Goal: Information Seeking & Learning: Learn about a topic

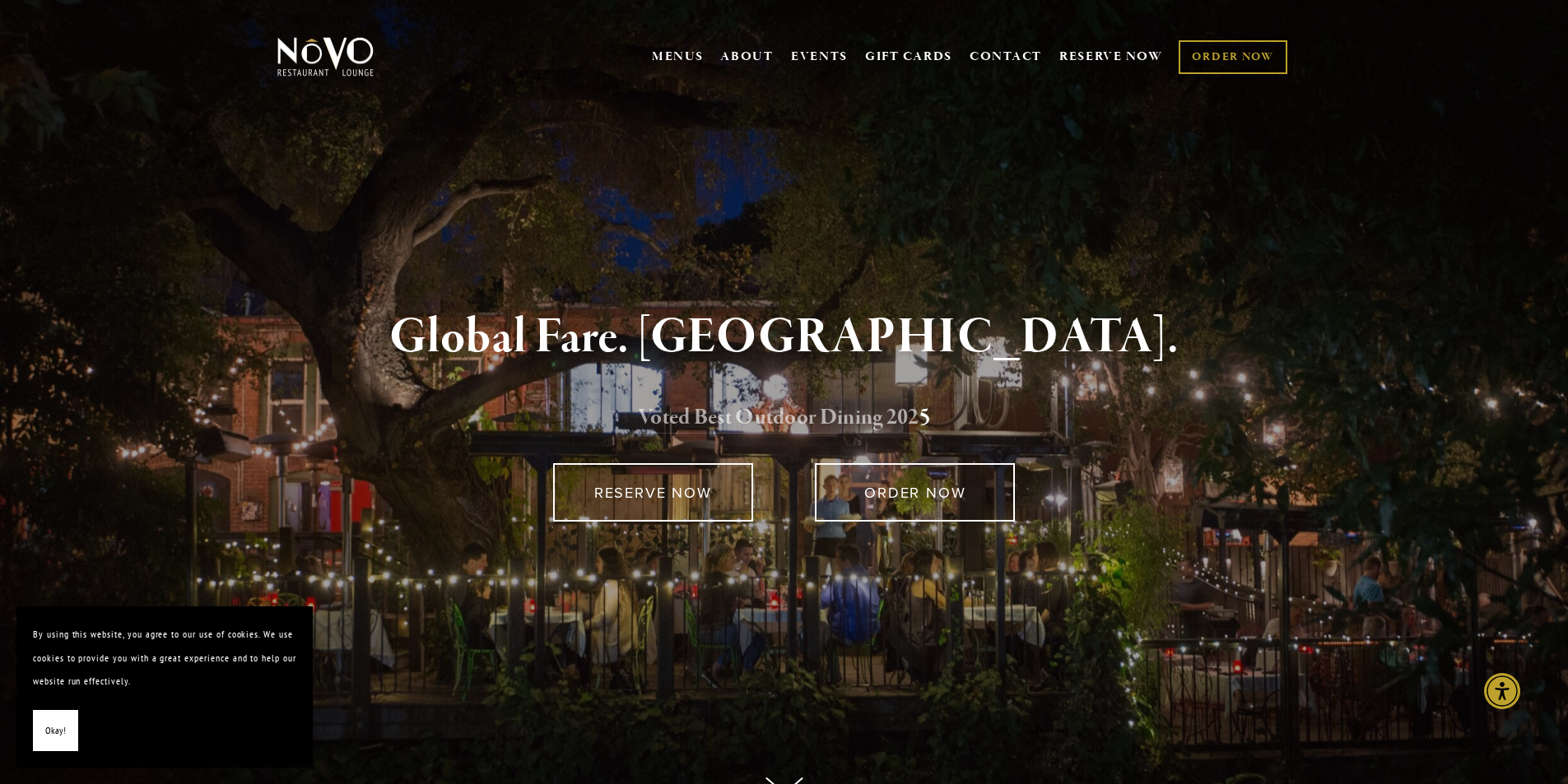
click at [773, 414] on link "Voted Best Outdoor Dining 202" at bounding box center [779, 418] width 282 height 31
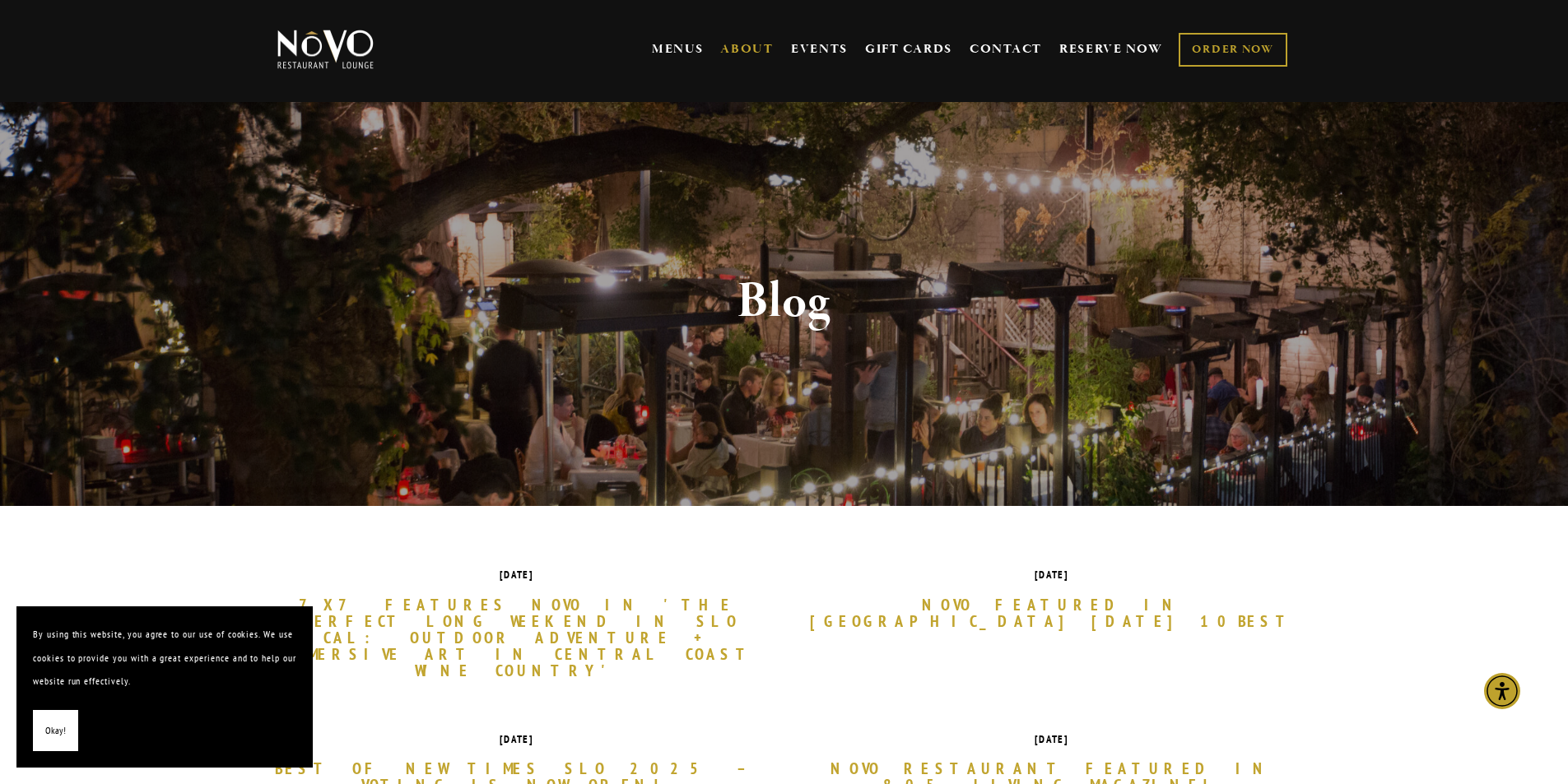
click at [56, 732] on span "Okay!" at bounding box center [55, 731] width 21 height 23
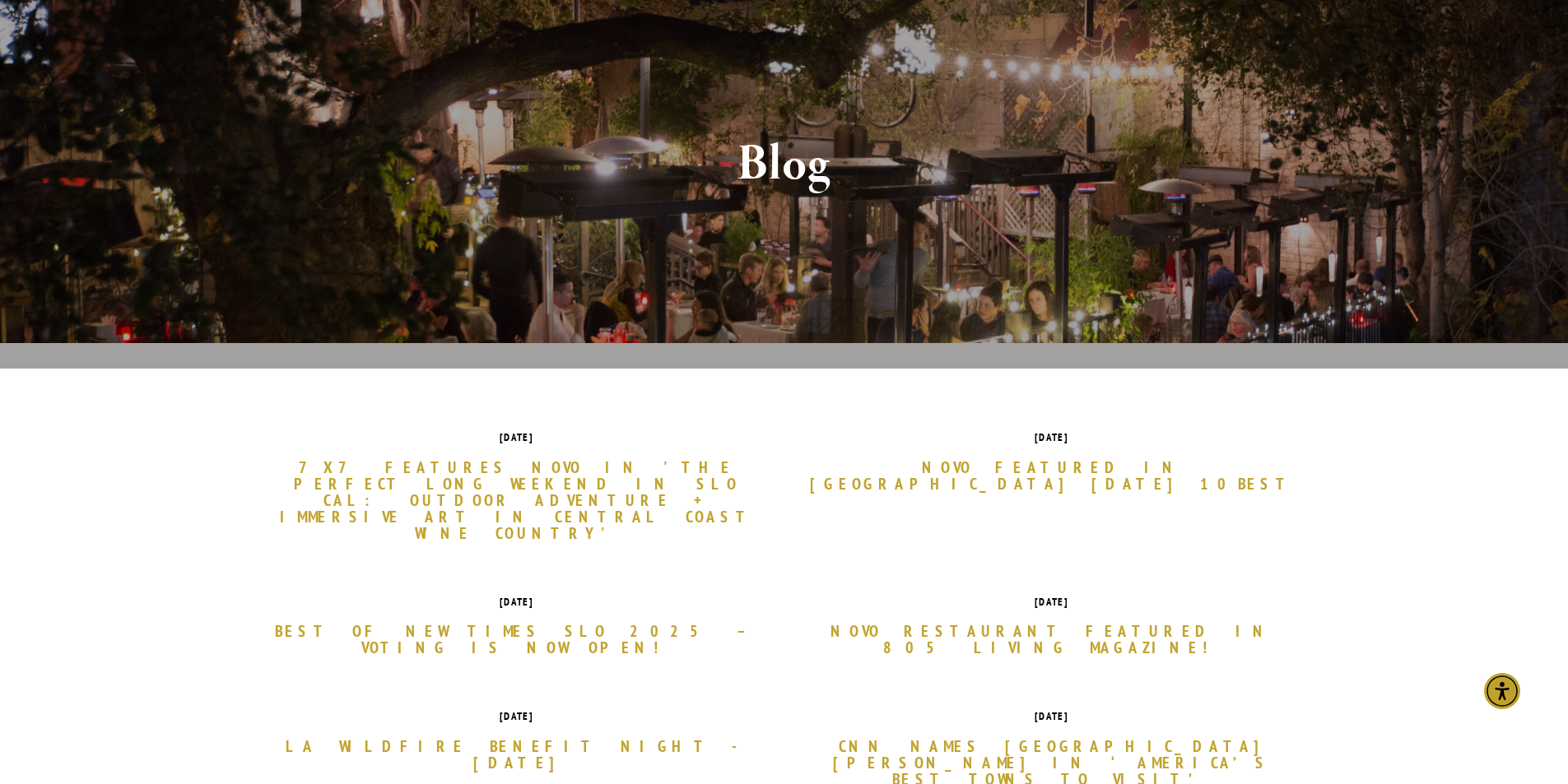
scroll to position [164, 0]
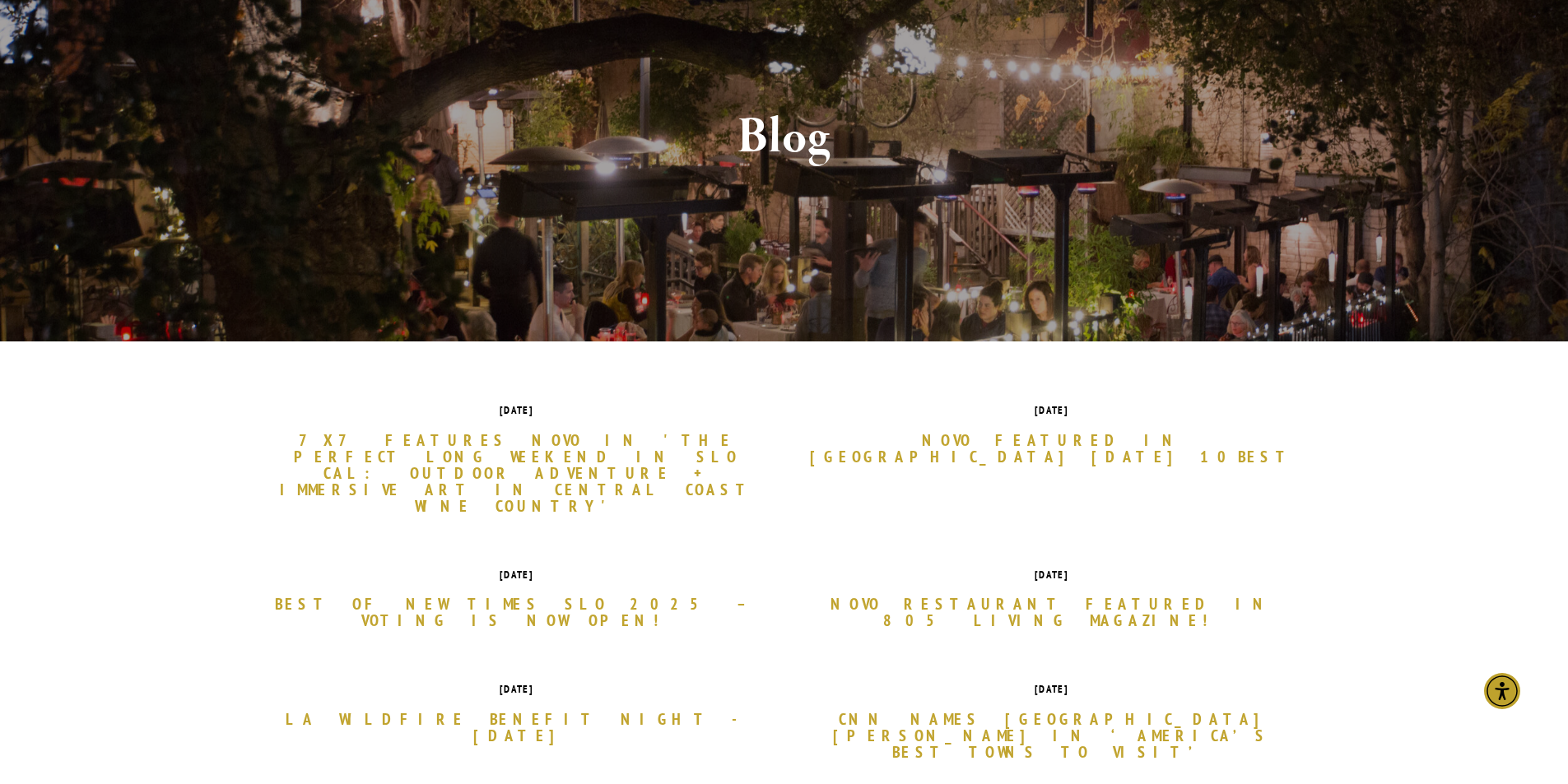
click at [1001, 442] on link "Novo Featured in USA TODAY 10Best" at bounding box center [1051, 448] width 486 height 33
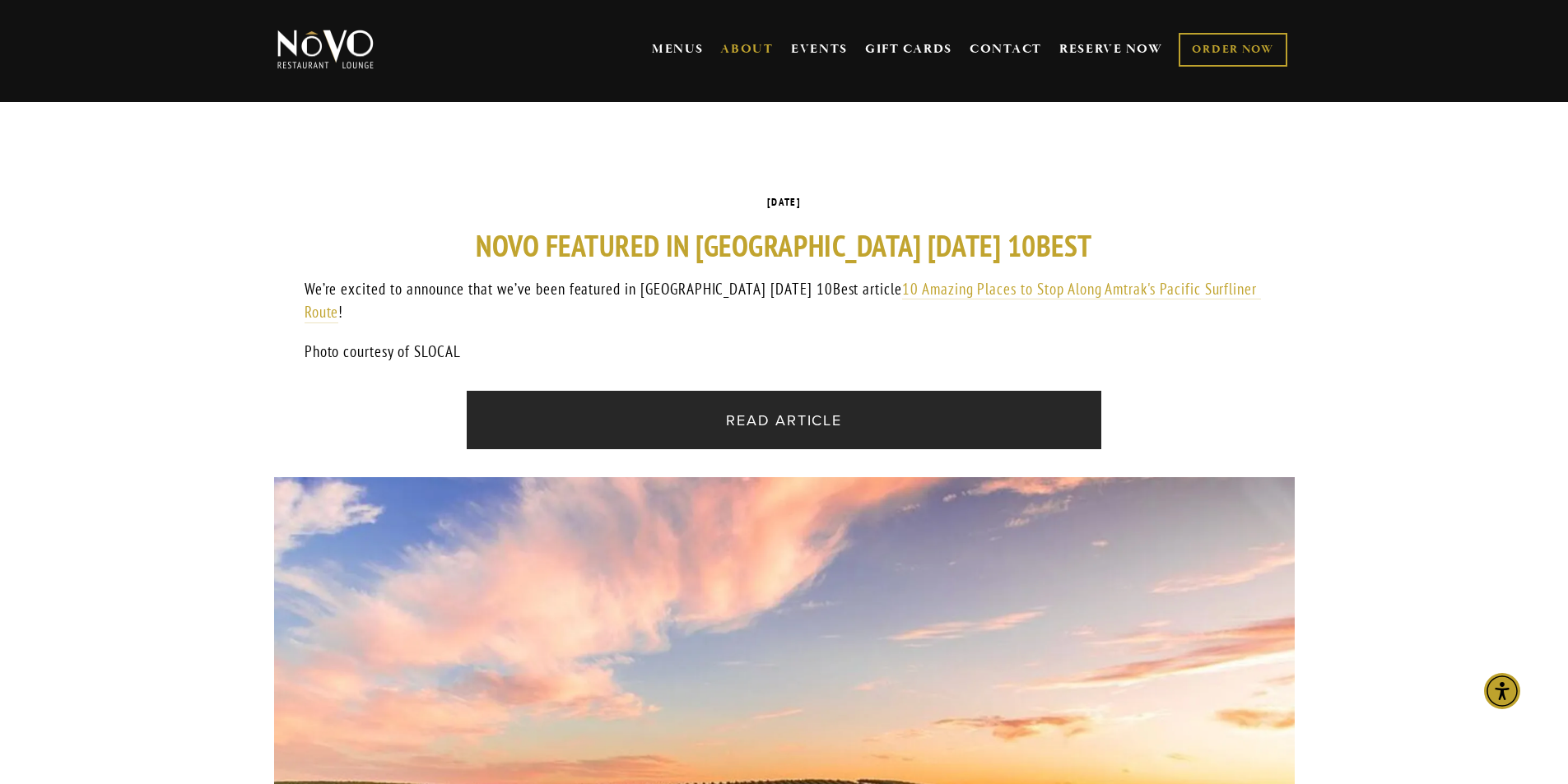
click at [802, 402] on link "Read Article" at bounding box center [784, 420] width 634 height 59
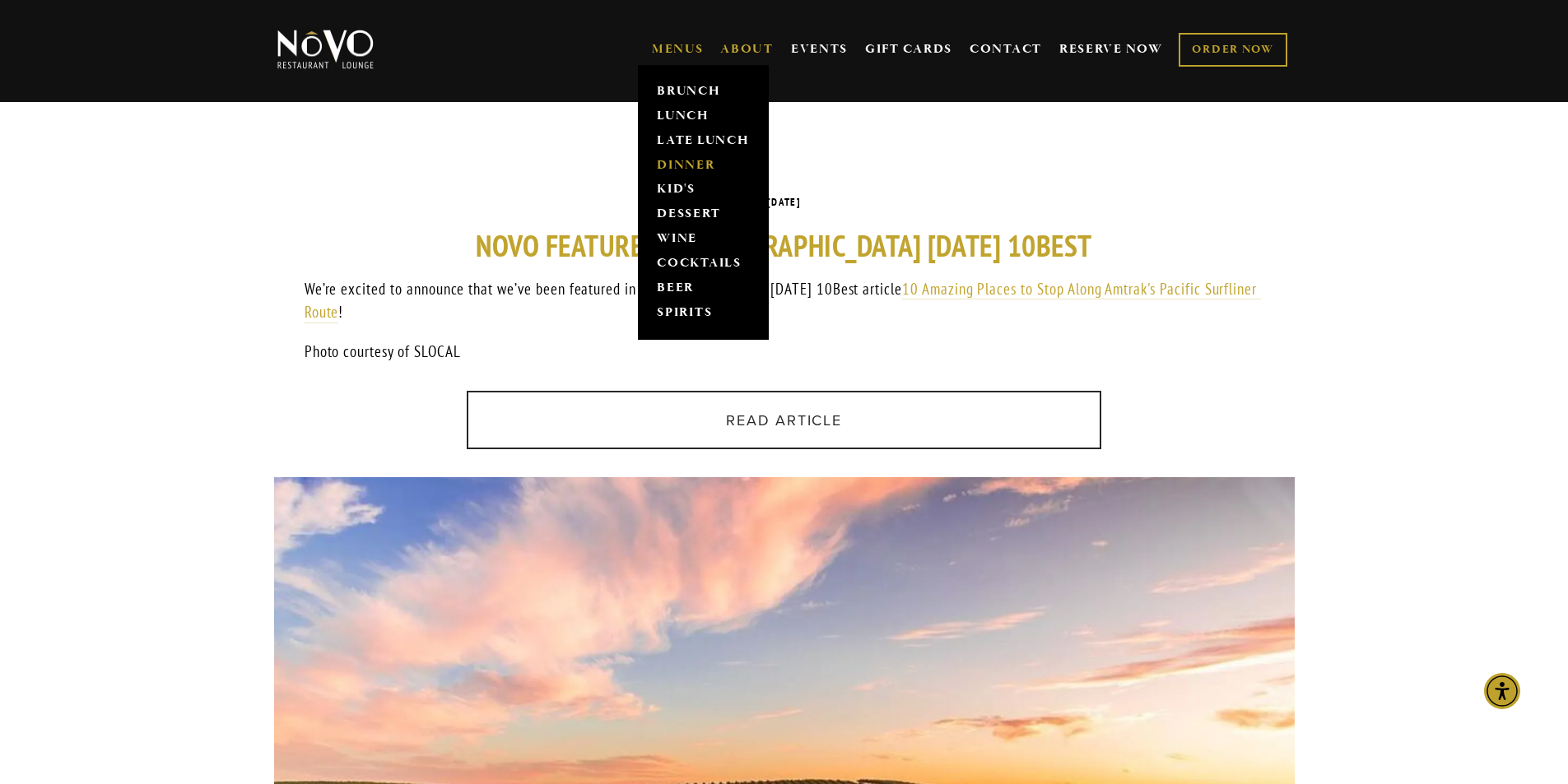
click at [671, 169] on link "DINNER" at bounding box center [703, 164] width 103 height 24
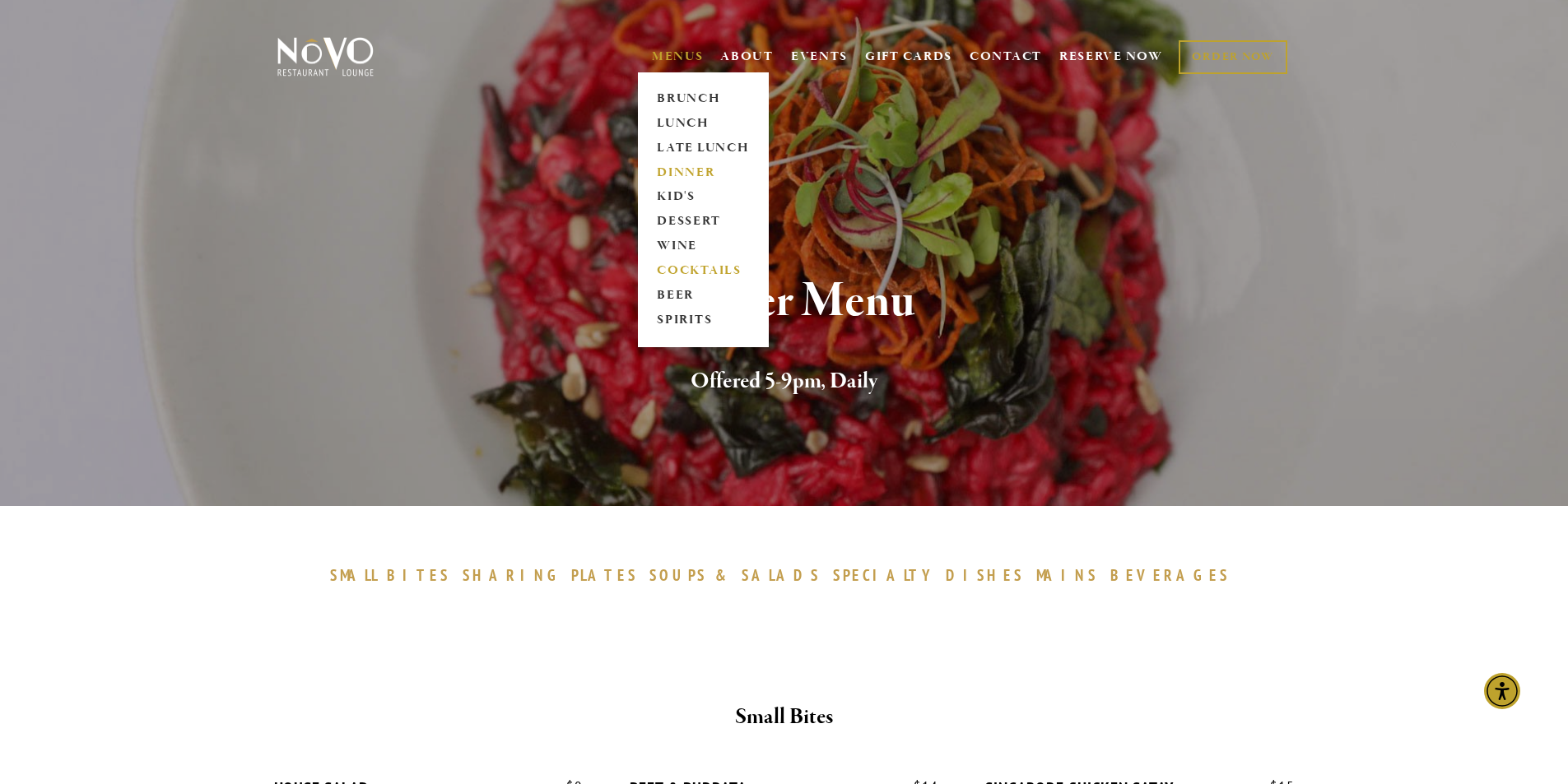
click at [695, 266] on link "COCKTAILS" at bounding box center [703, 271] width 103 height 24
